Goal: Information Seeking & Learning: Learn about a topic

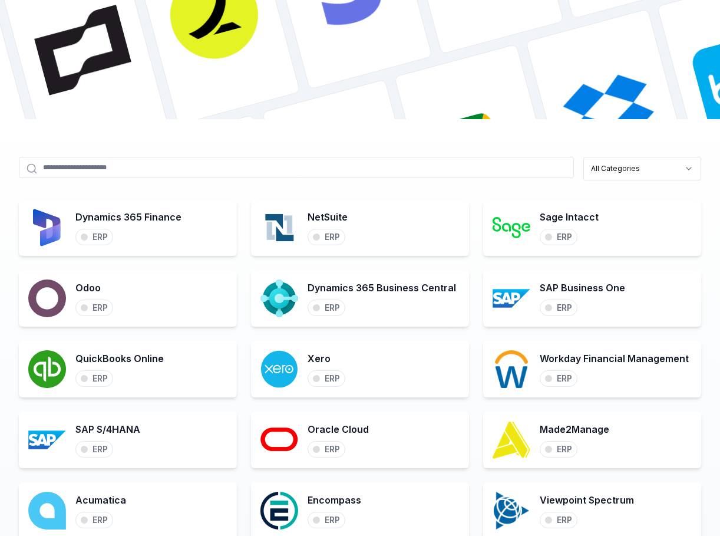
scroll to position [522, 0]
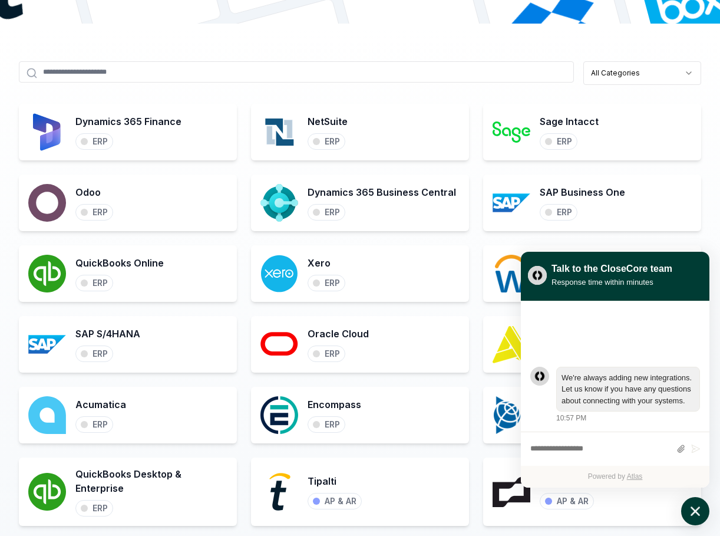
click at [688, 512] on icon "atlas-launcher" at bounding box center [695, 511] width 17 height 17
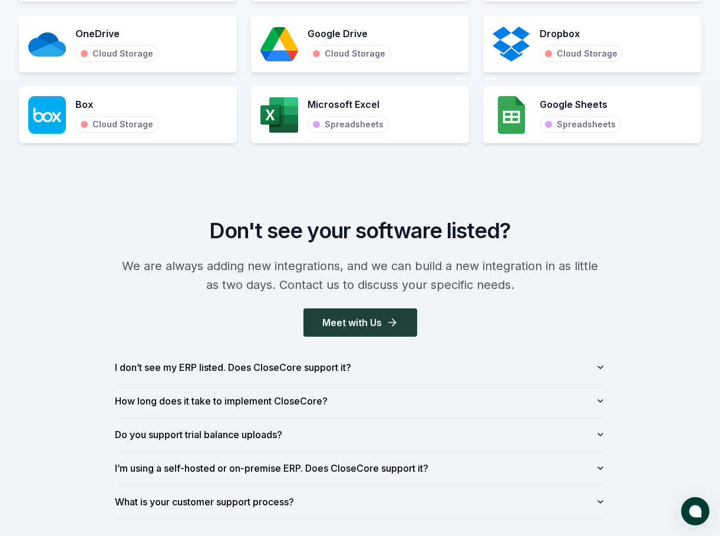
scroll to position [1391, 0]
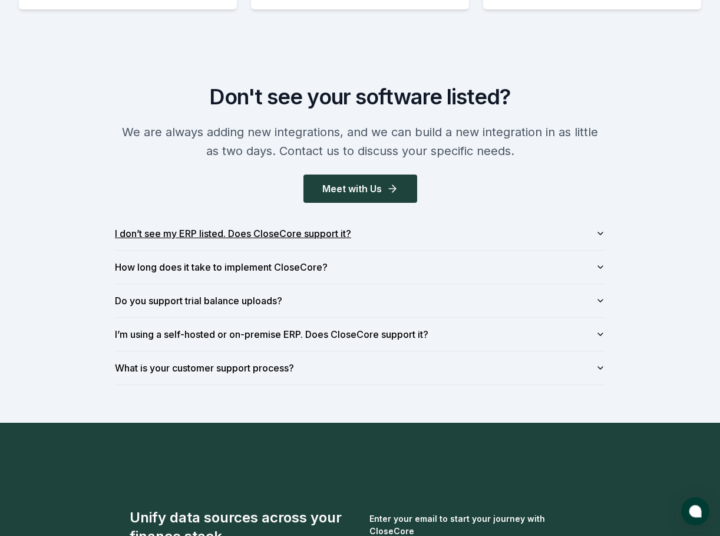
click at [564, 224] on button "I don’t see my ERP listed. Does CloseCore support it?" at bounding box center [360, 233] width 490 height 33
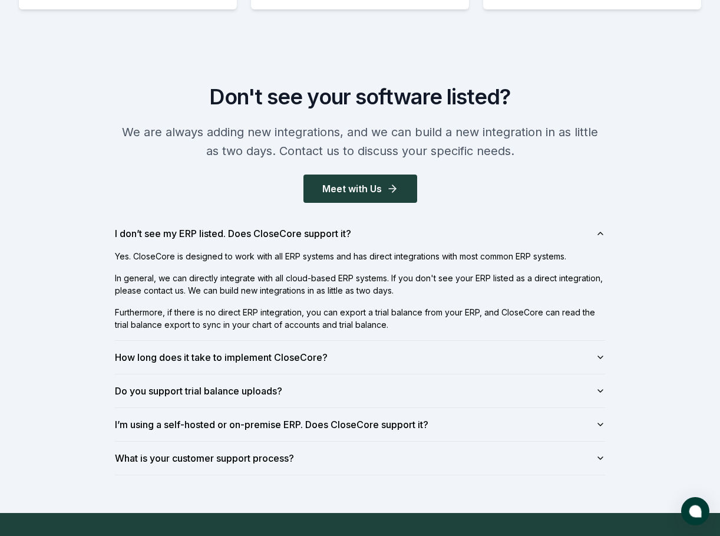
click at [115, 217] on button "I don’t see my ERP listed. Does CloseCore support it?" at bounding box center [360, 233] width 490 height 33
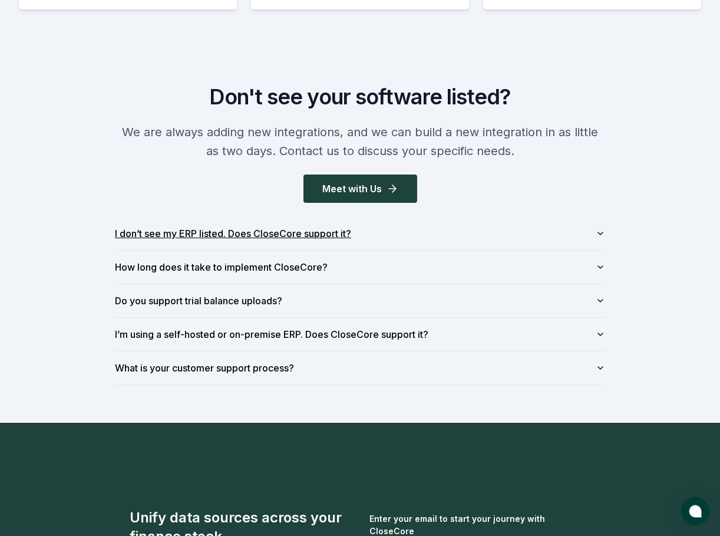
click at [436, 244] on button "I don’t see my ERP listed. Does CloseCore support it?" at bounding box center [360, 233] width 490 height 33
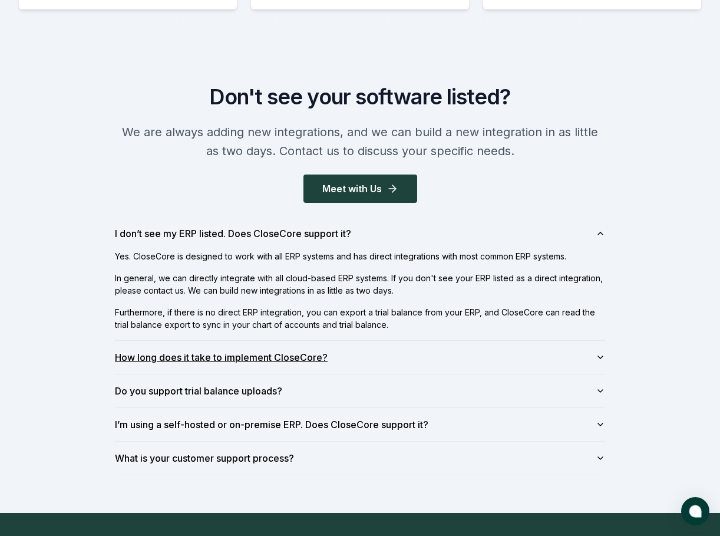
click at [382, 363] on button "How long does it take to implement CloseCore?" at bounding box center [360, 357] width 490 height 33
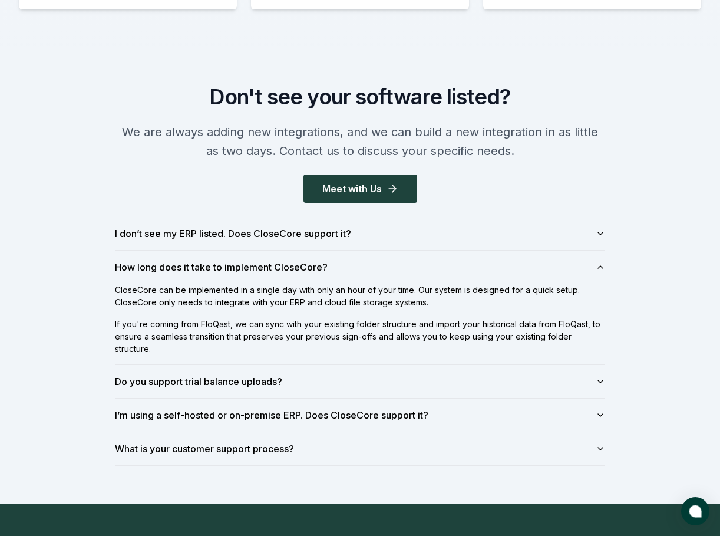
click at [401, 380] on button "Do you support trial balance uploads?" at bounding box center [360, 381] width 490 height 33
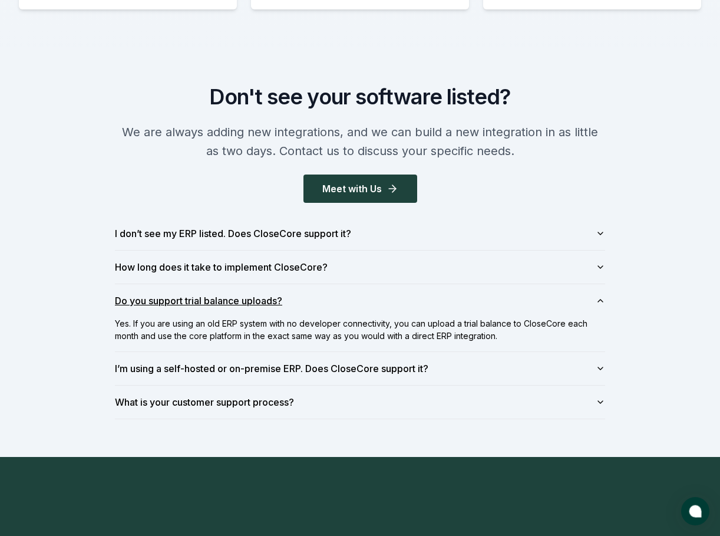
click at [401, 380] on button "I’m using a self-hosted or on-premise ERP. Does CloseCore support it?" at bounding box center [360, 368] width 490 height 33
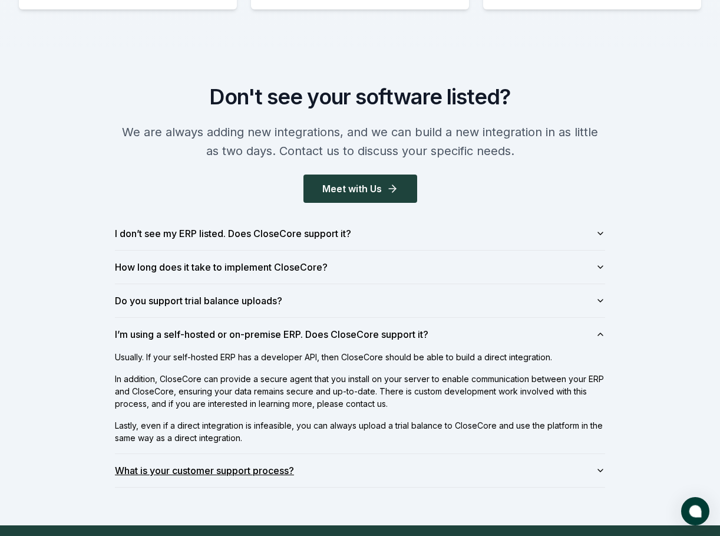
click at [380, 474] on button "What is your customer support process?" at bounding box center [360, 470] width 490 height 33
